Goal: Information Seeking & Learning: Check status

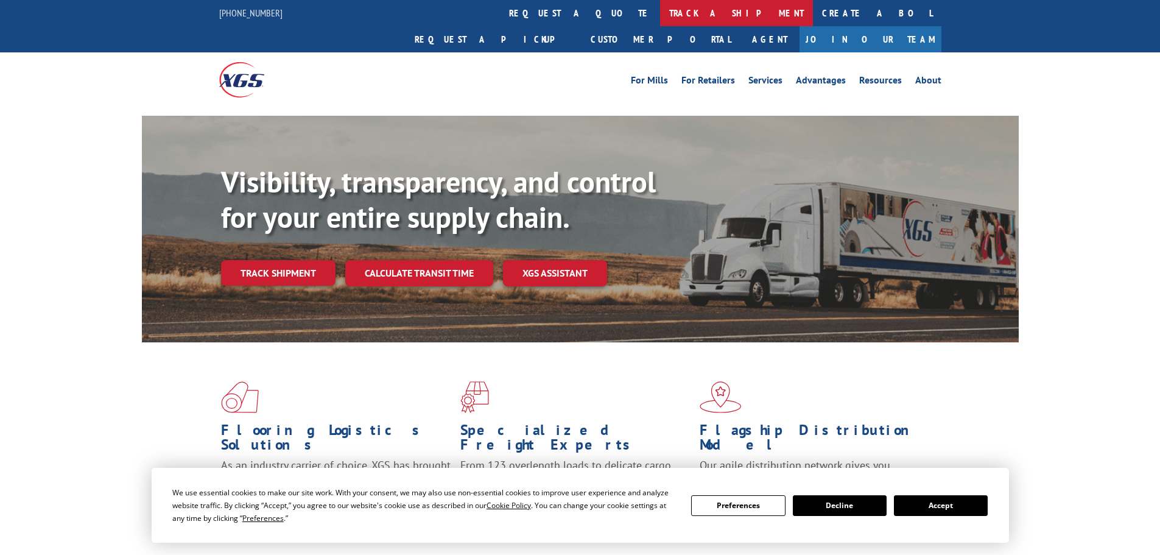
click at [660, 16] on link "track a shipment" at bounding box center [736, 13] width 153 height 26
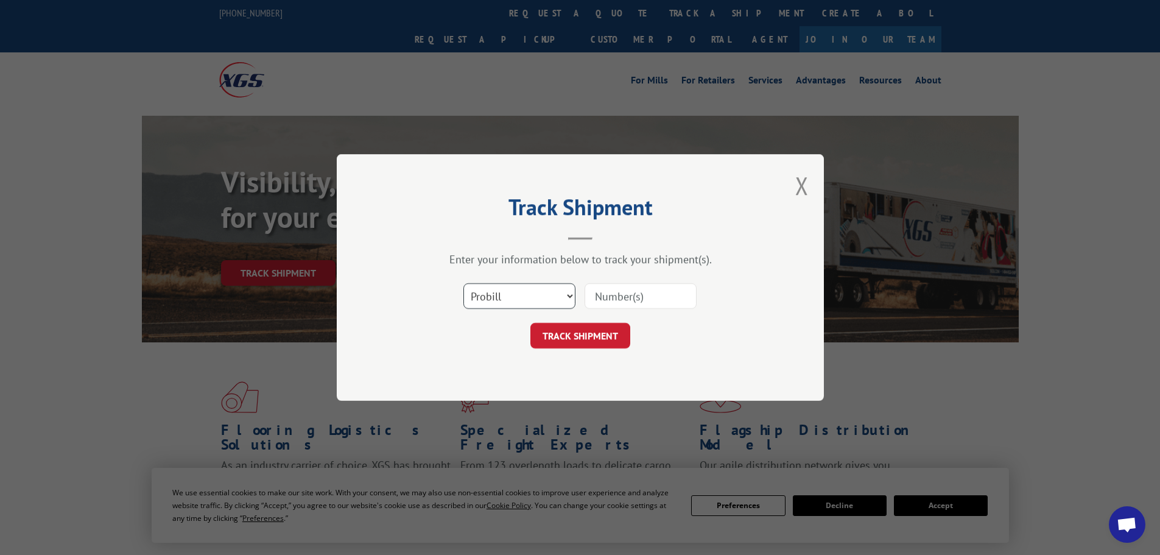
click at [552, 302] on select "Select category... Probill BOL PO" at bounding box center [519, 296] width 112 height 26
select select "bol"
click at [463, 283] on select "Select category... Probill BOL PO" at bounding box center [519, 296] width 112 height 26
click at [647, 287] on input at bounding box center [641, 296] width 112 height 26
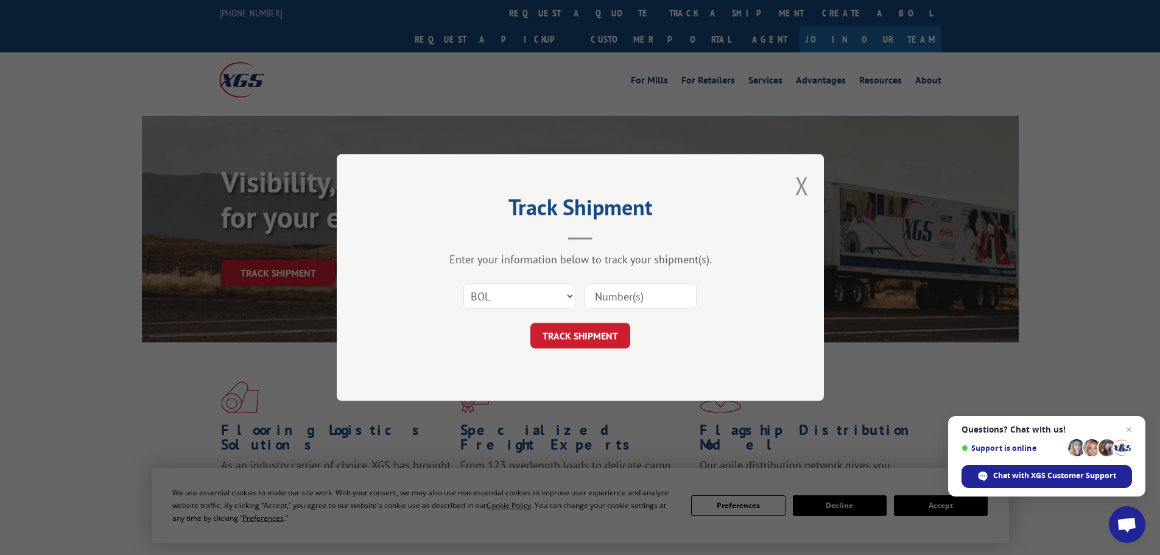
click at [644, 298] on input at bounding box center [641, 296] width 112 height 26
paste input "17473221"
type input "17473221"
click at [547, 339] on button "TRACK SHIPMENT" at bounding box center [580, 336] width 100 height 26
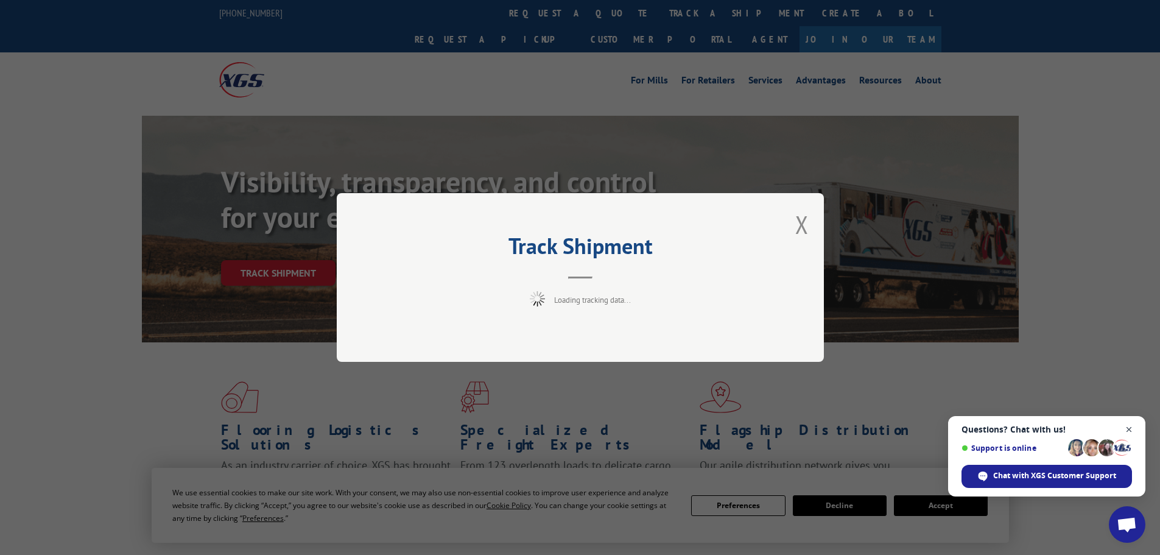
click at [1125, 432] on span "Close chat" at bounding box center [1129, 429] width 15 height 15
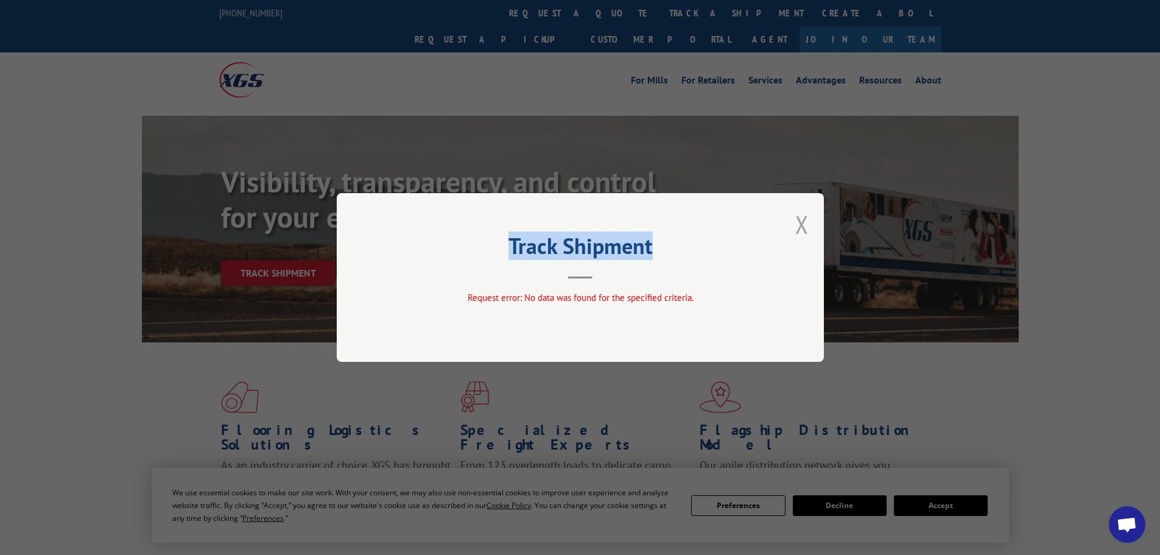
drag, startPoint x: 809, startPoint y: 228, endPoint x: 801, endPoint y: 227, distance: 8.0
click at [801, 227] on div "Track Shipment Request error: No data was found for the specified criteria." at bounding box center [580, 277] width 487 height 169
click at [800, 225] on button "Close modal" at bounding box center [801, 224] width 13 height 32
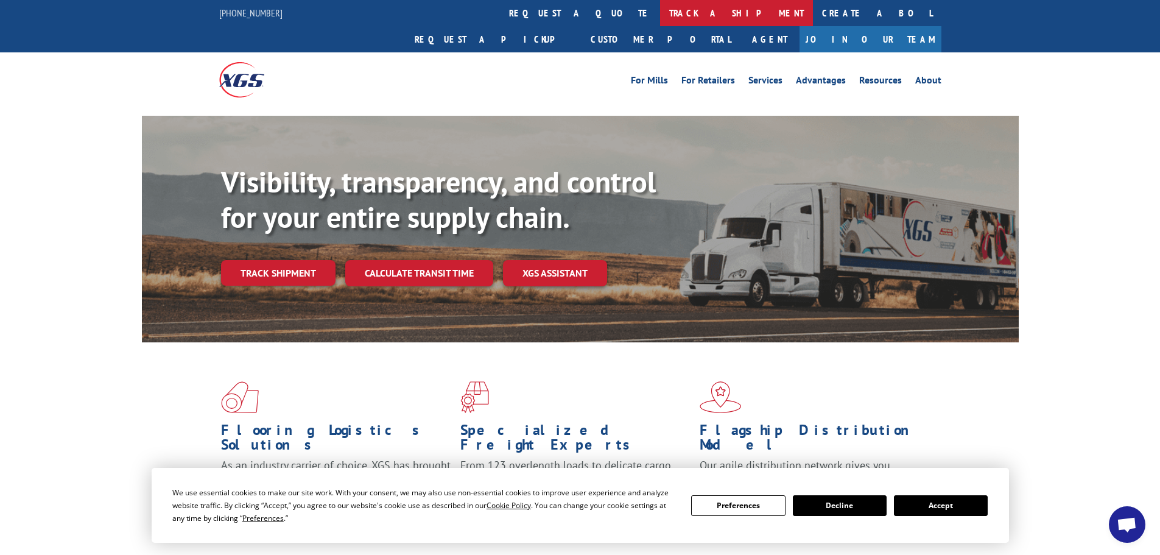
click at [660, 14] on link "track a shipment" at bounding box center [736, 13] width 153 height 26
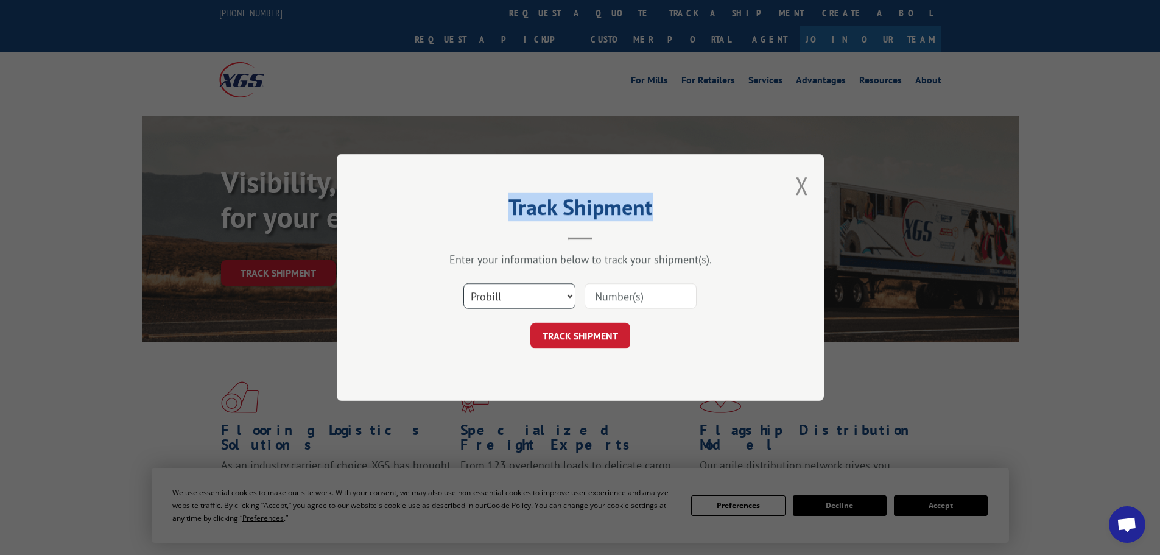
drag, startPoint x: 557, startPoint y: 292, endPoint x: 556, endPoint y: 298, distance: 6.1
click at [557, 292] on select "Select category... Probill BOL PO" at bounding box center [519, 296] width 112 height 26
select select "bol"
click at [463, 283] on select "Select category... Probill BOL PO" at bounding box center [519, 296] width 112 height 26
click at [616, 294] on input at bounding box center [641, 296] width 112 height 26
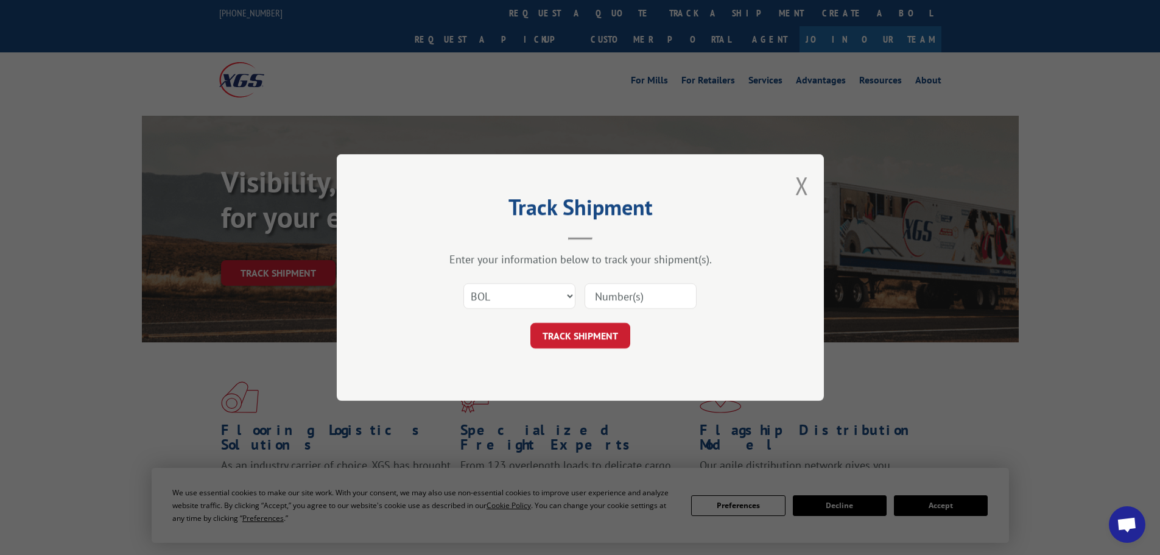
paste input "7001365"
type input "7001365"
click at [577, 337] on button "TRACK SHIPMENT" at bounding box center [580, 336] width 100 height 26
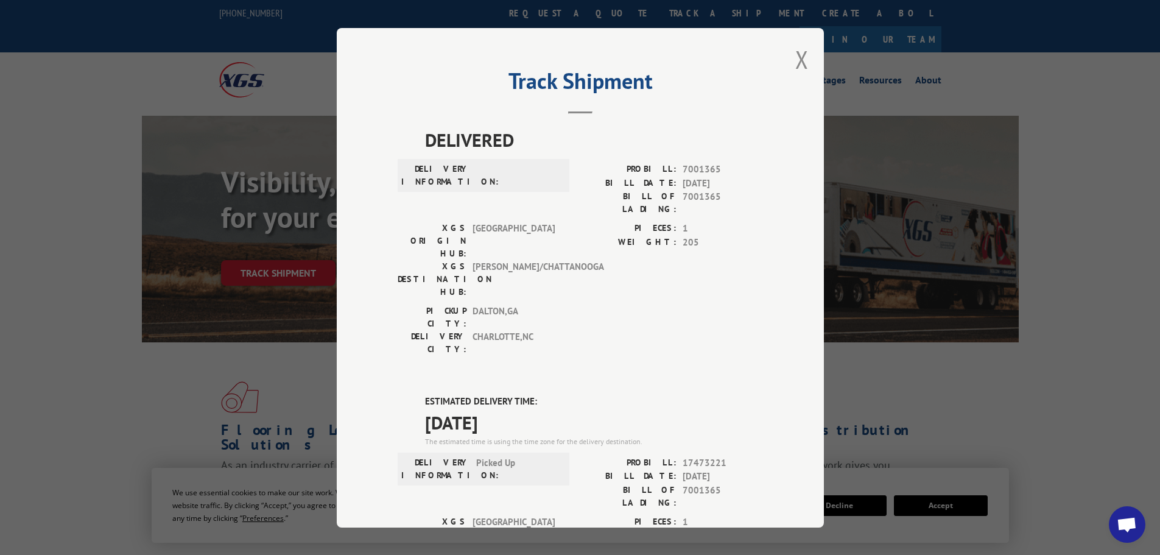
click at [485, 105] on header "Track Shipment" at bounding box center [580, 92] width 365 height 41
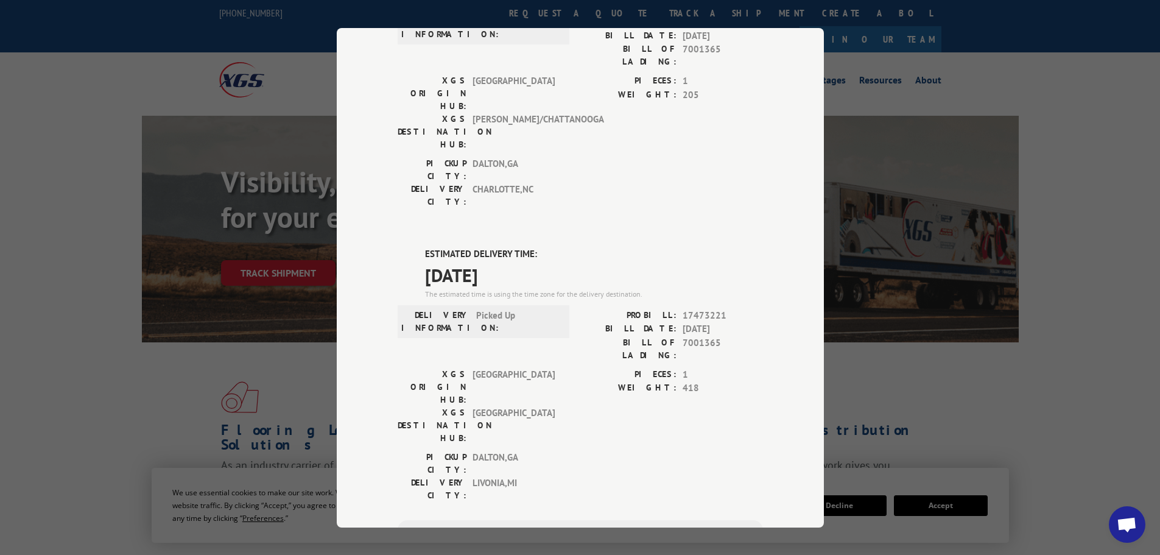
scroll to position [122, 0]
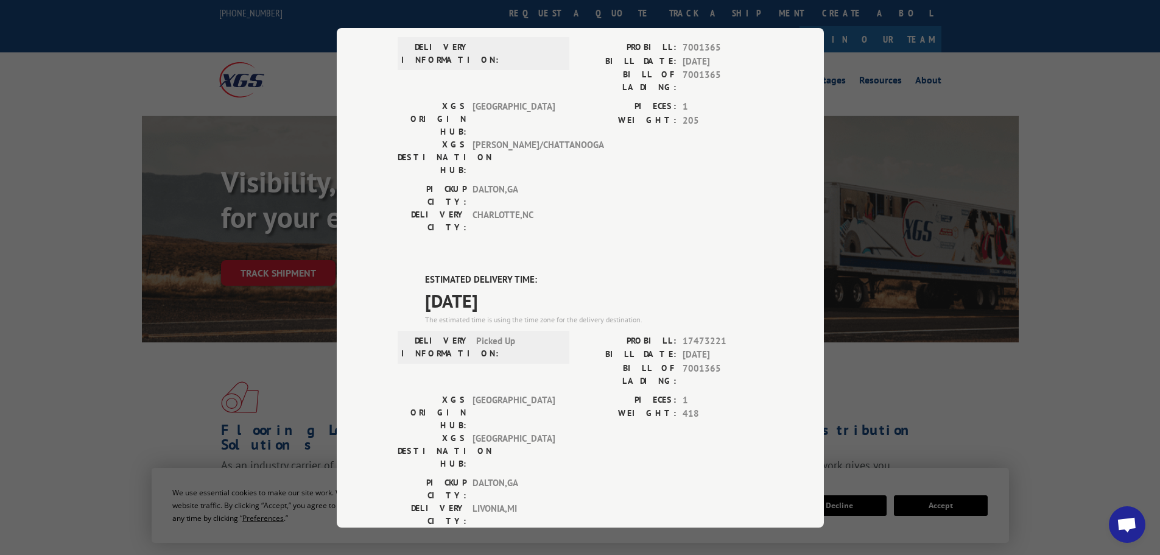
drag, startPoint x: 516, startPoint y: 223, endPoint x: 418, endPoint y: 225, distance: 97.5
click at [418, 273] on div "ESTIMATED DELIVERY TIME: [DATE] The estimated time is using the time zone for t…" at bounding box center [580, 492] width 365 height 438
